Goal: Understand process/instructions

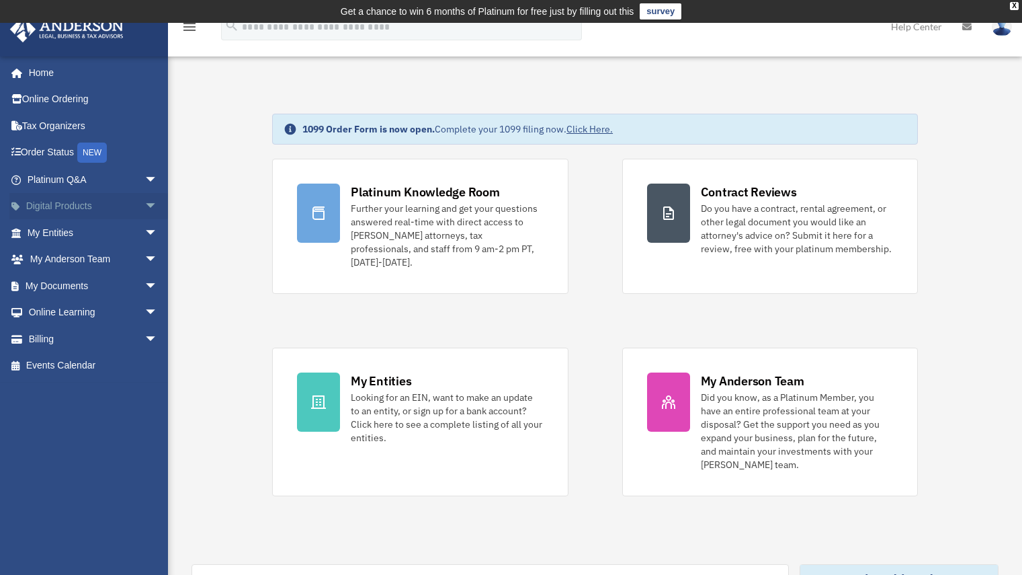
click at [117, 211] on link "Digital Products arrow_drop_down" at bounding box center [93, 206] width 169 height 27
click at [144, 205] on span "arrow_drop_down" at bounding box center [157, 207] width 27 height 28
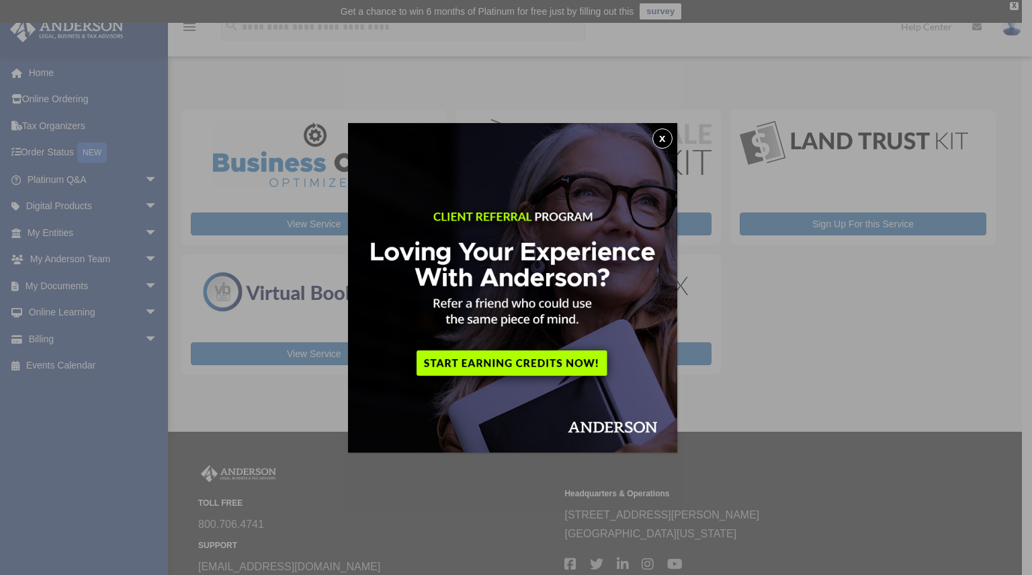
click at [668, 140] on button "x" at bounding box center [663, 138] width 20 height 20
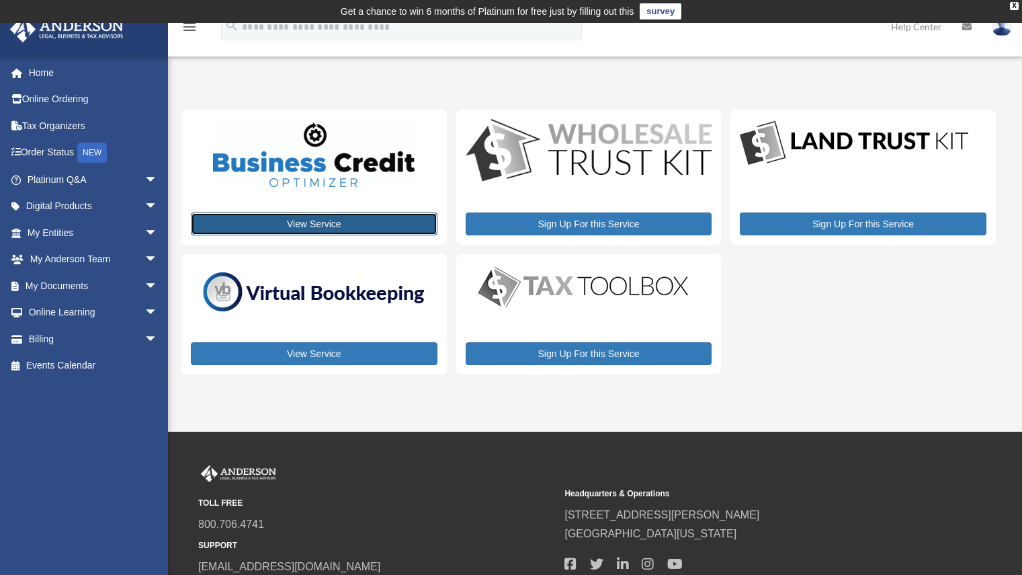
click at [321, 224] on link "View Service" at bounding box center [314, 223] width 247 height 23
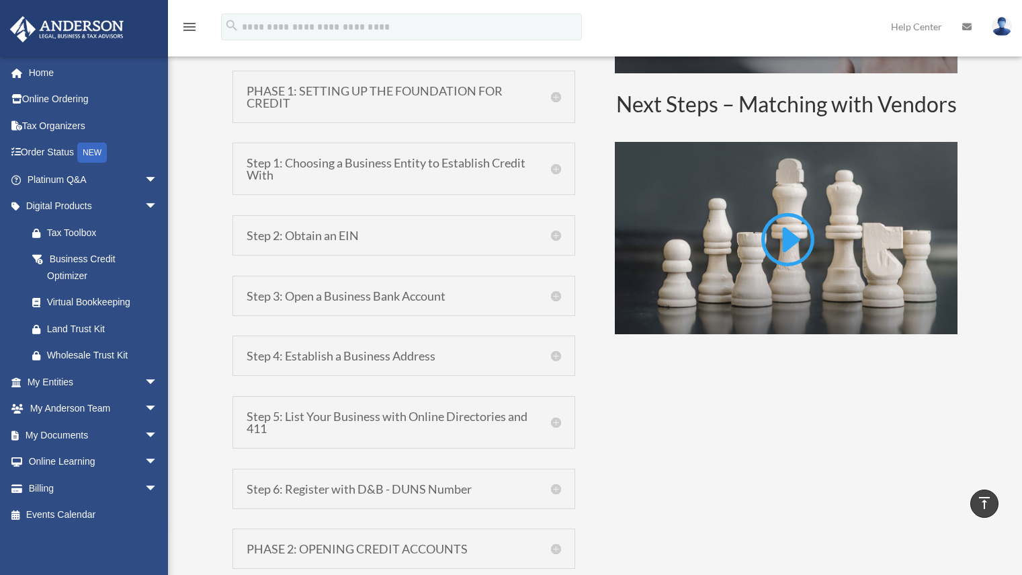
scroll to position [910, 0]
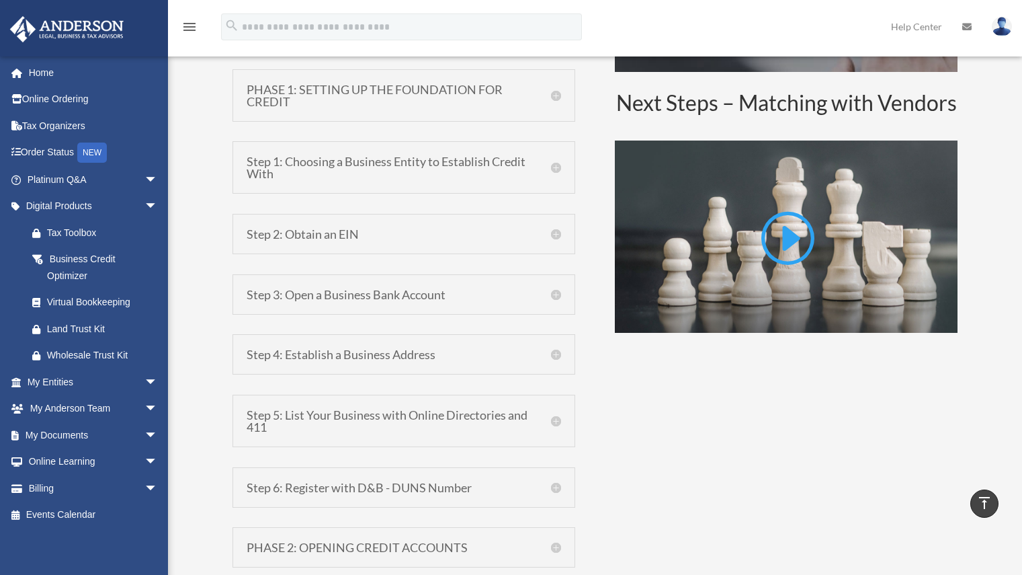
click at [480, 348] on h5 "Step 4: Establish a Business Address" at bounding box center [404, 354] width 315 height 12
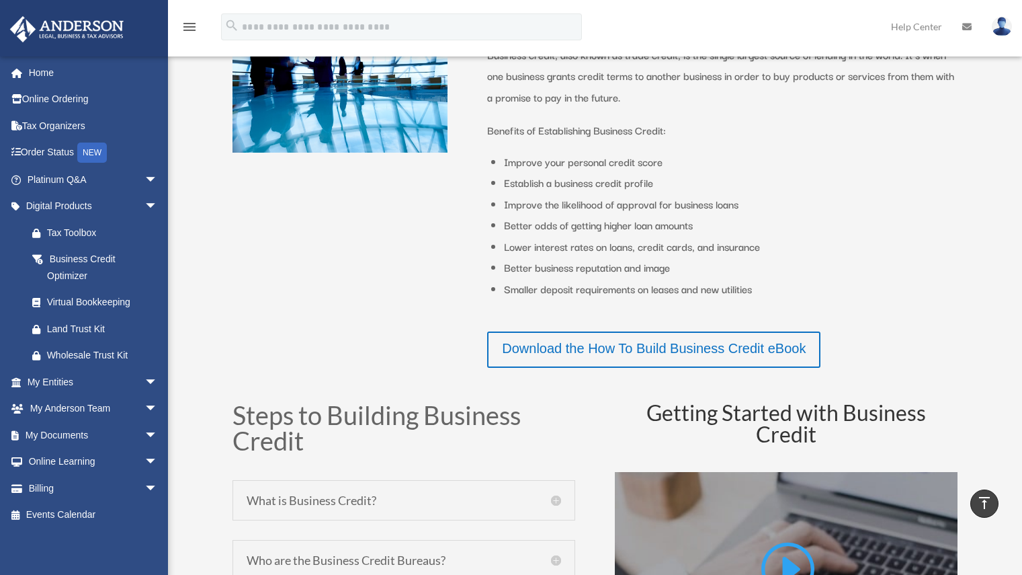
scroll to position [289, 0]
